Goal: Task Accomplishment & Management: Use online tool/utility

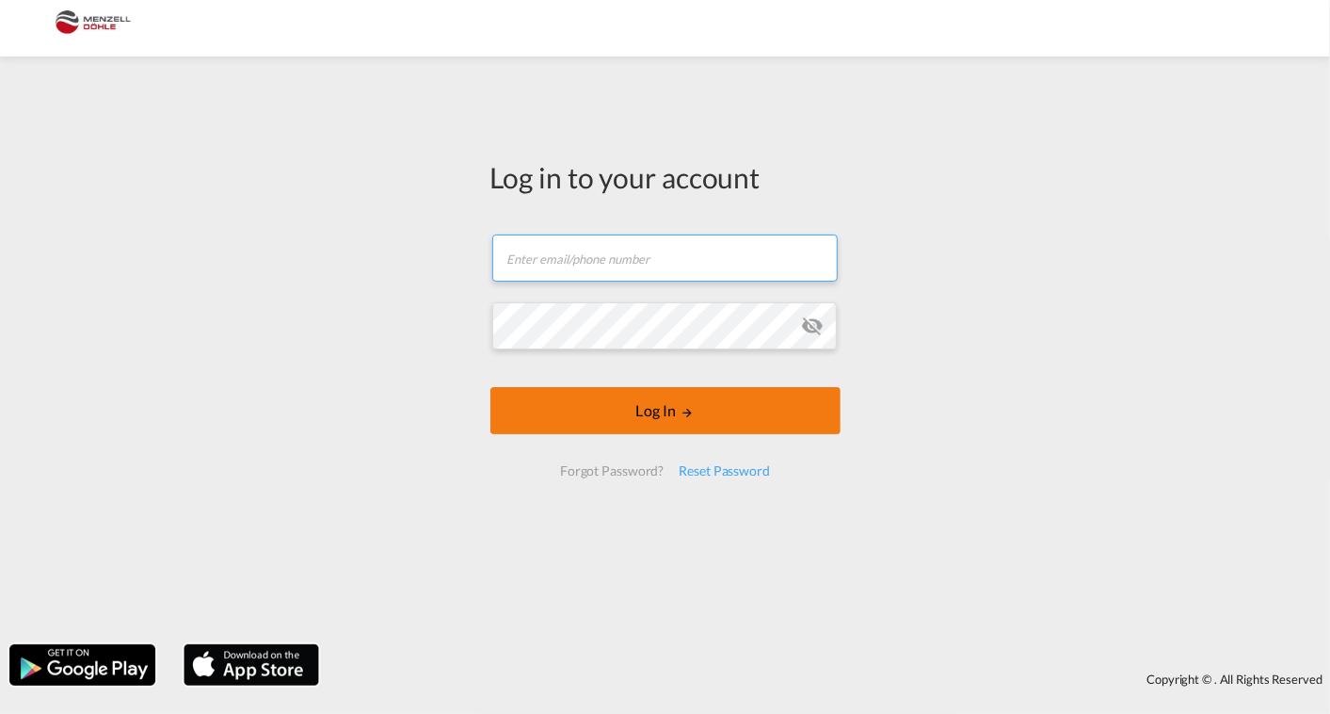
type input "[PERSON_NAME][EMAIL_ADDRESS][DOMAIN_NAME]"
click at [585, 445] on form "[PERSON_NAME][EMAIL_ADDRESS][DOMAIN_NAME] Email field is required Password fiel…" at bounding box center [665, 355] width 350 height 279
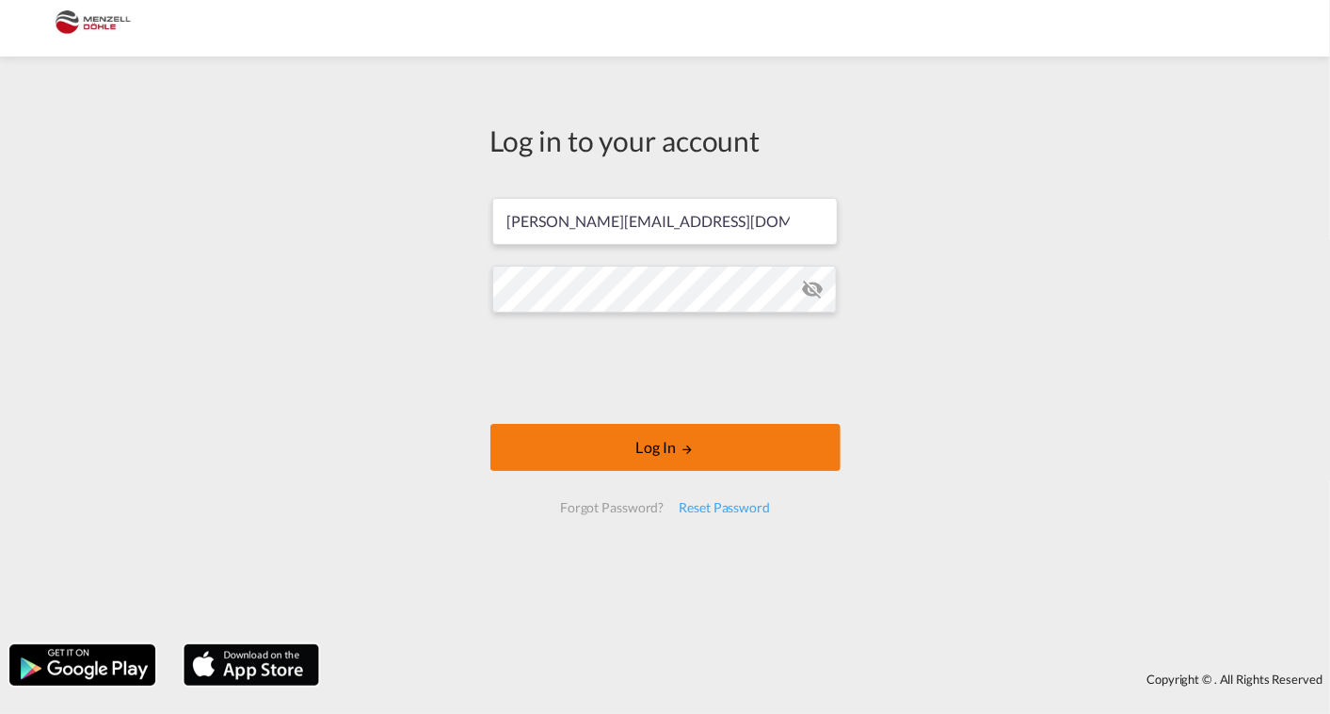
click at [529, 458] on button "Log In" at bounding box center [665, 447] width 350 height 47
